Goal: Register for event/course

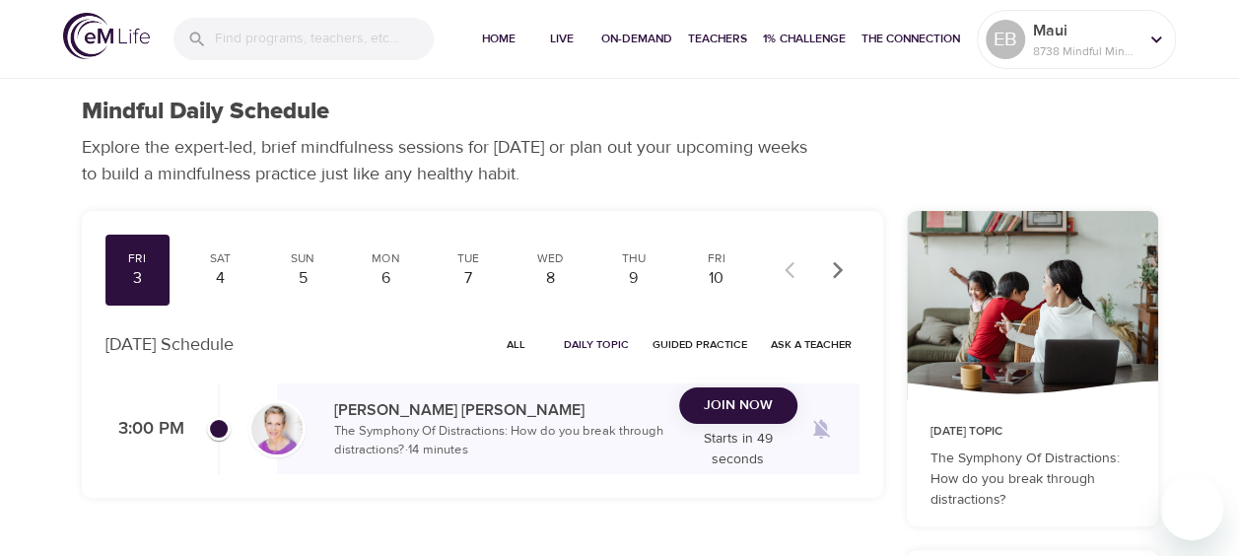
click at [712, 393] on span "Join Now" at bounding box center [738, 405] width 69 height 25
